Goal: Download file/media

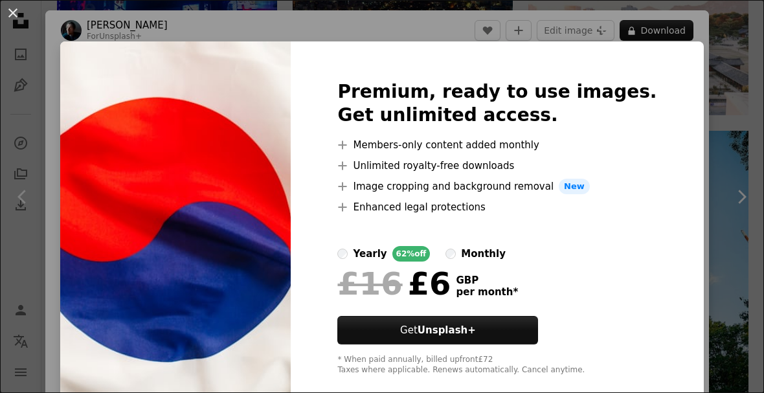
scroll to position [0, 825]
click at [696, 101] on div "An X shape Premium, ready to use images. Get unlimited access. A plus sign Memb…" at bounding box center [382, 196] width 764 height 393
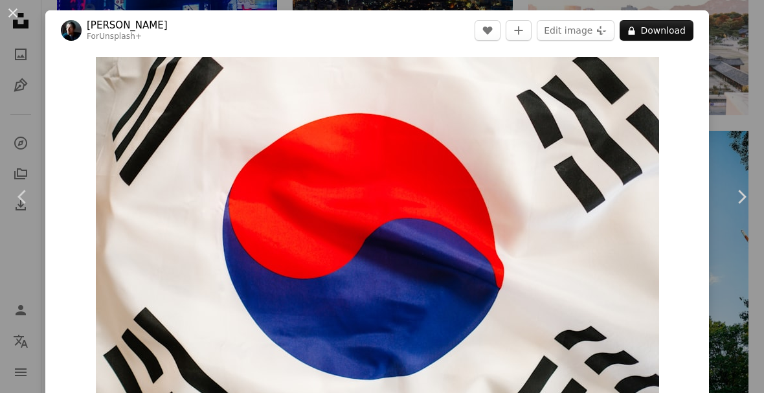
click at [661, 36] on button "A lock Download" at bounding box center [657, 30] width 74 height 21
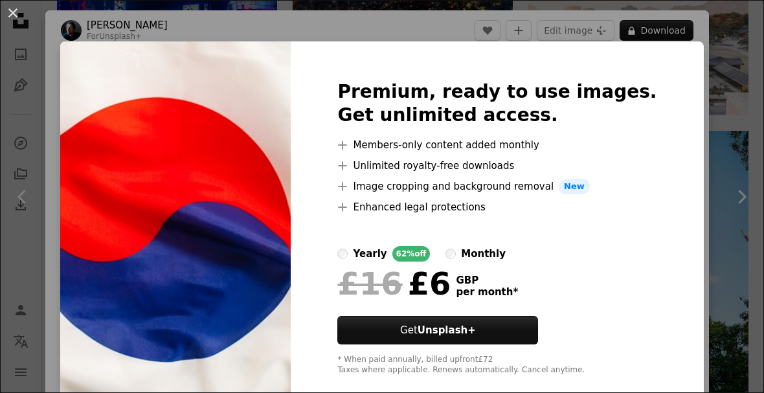
click at [13, 10] on button "An X shape" at bounding box center [13, 13] width 16 height 16
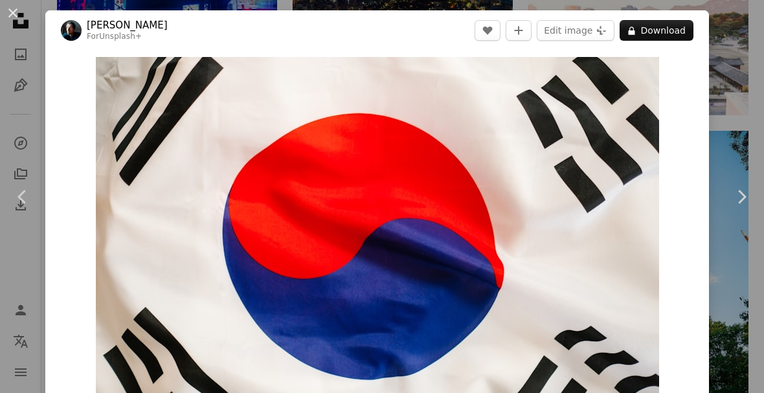
click at [17, 17] on button "An X shape" at bounding box center [13, 13] width 16 height 16
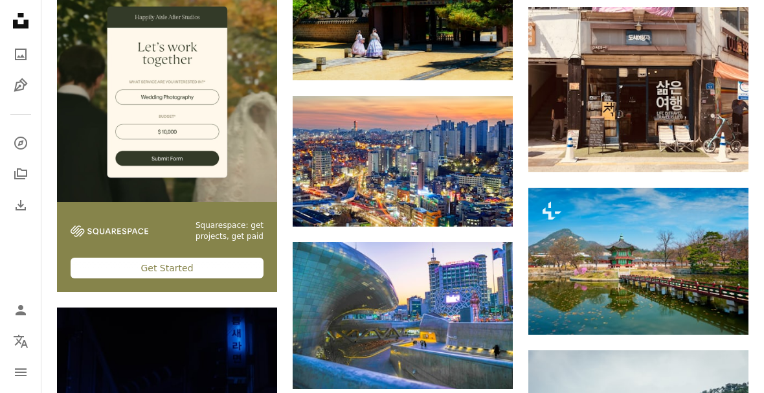
scroll to position [1961, 0]
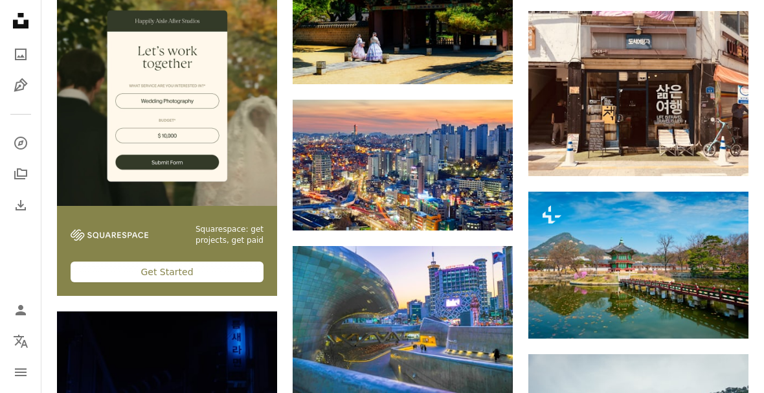
click at [455, 323] on img at bounding box center [403, 319] width 220 height 147
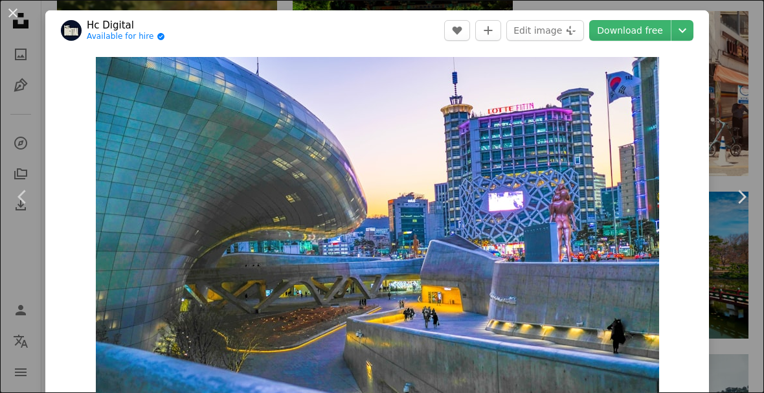
click at [646, 36] on link "Download free" at bounding box center [630, 30] width 82 height 21
